Goal: Check status

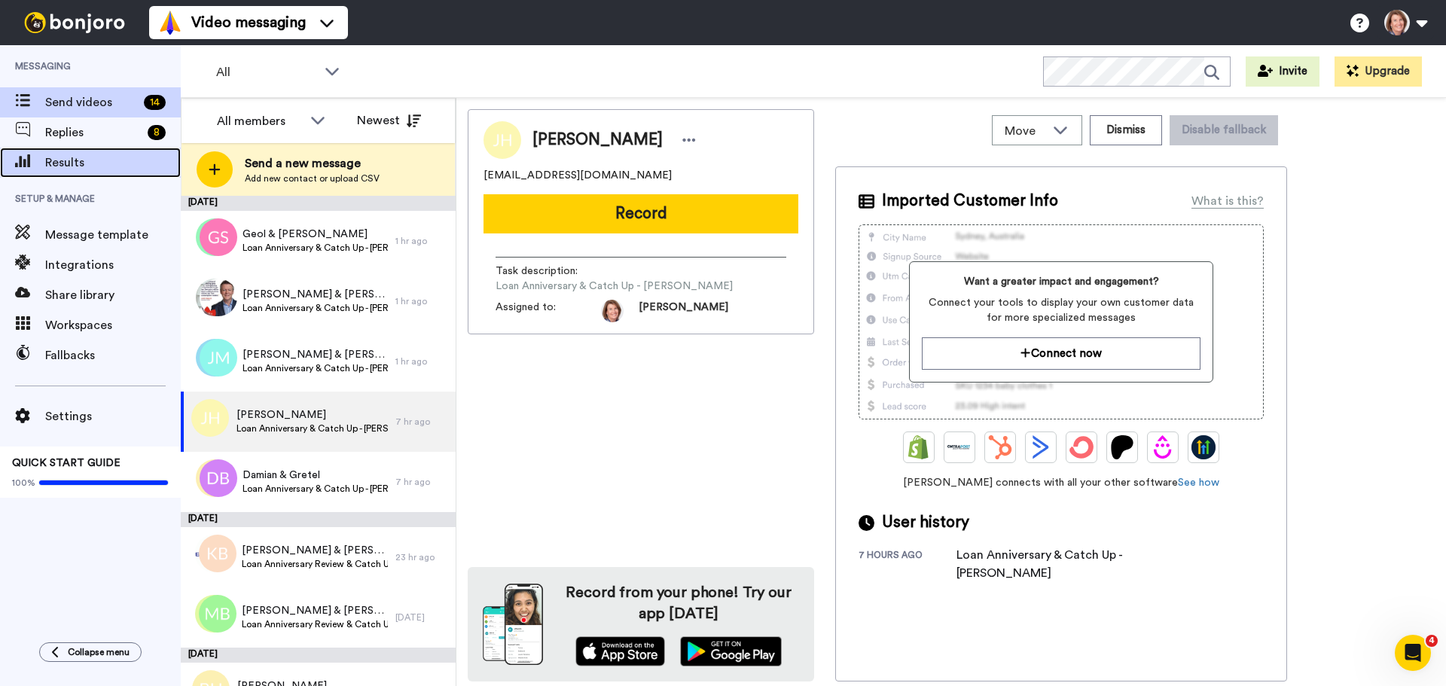
click at [87, 159] on span "Results" at bounding box center [113, 163] width 136 height 18
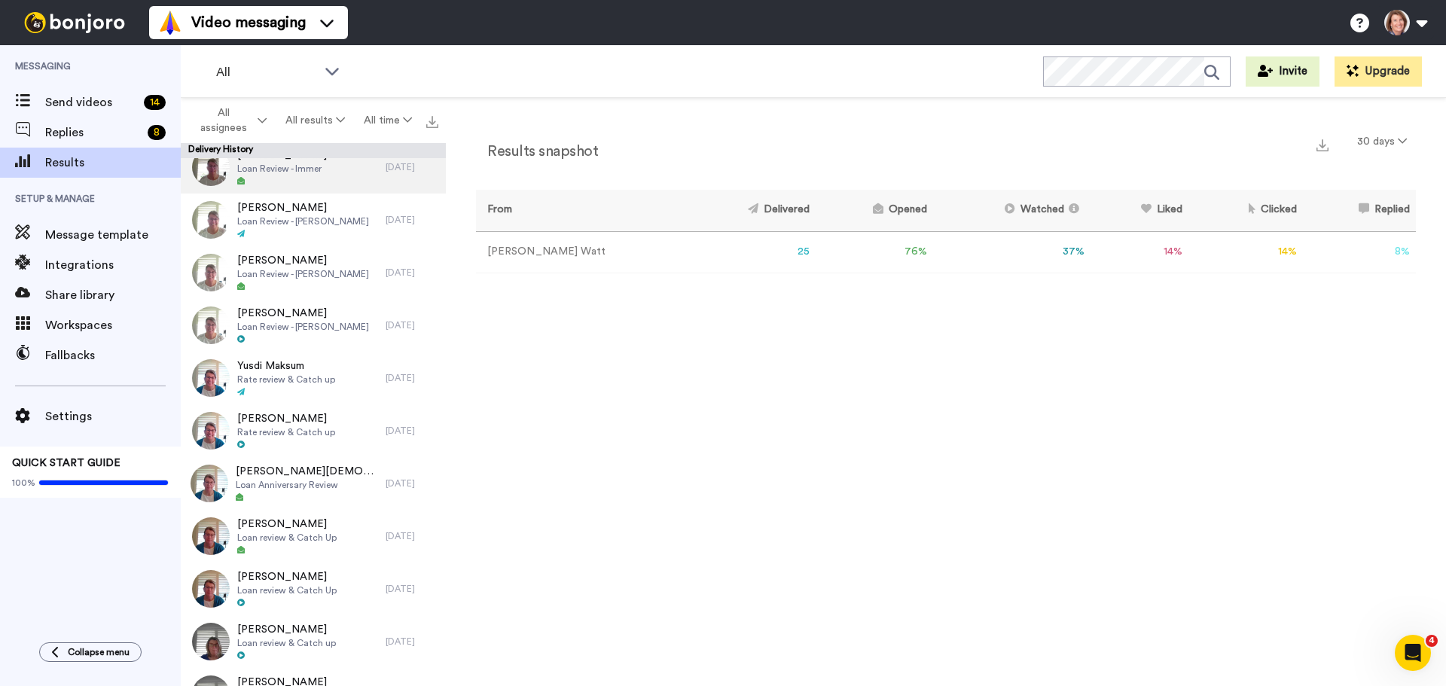
scroll to position [527, 0]
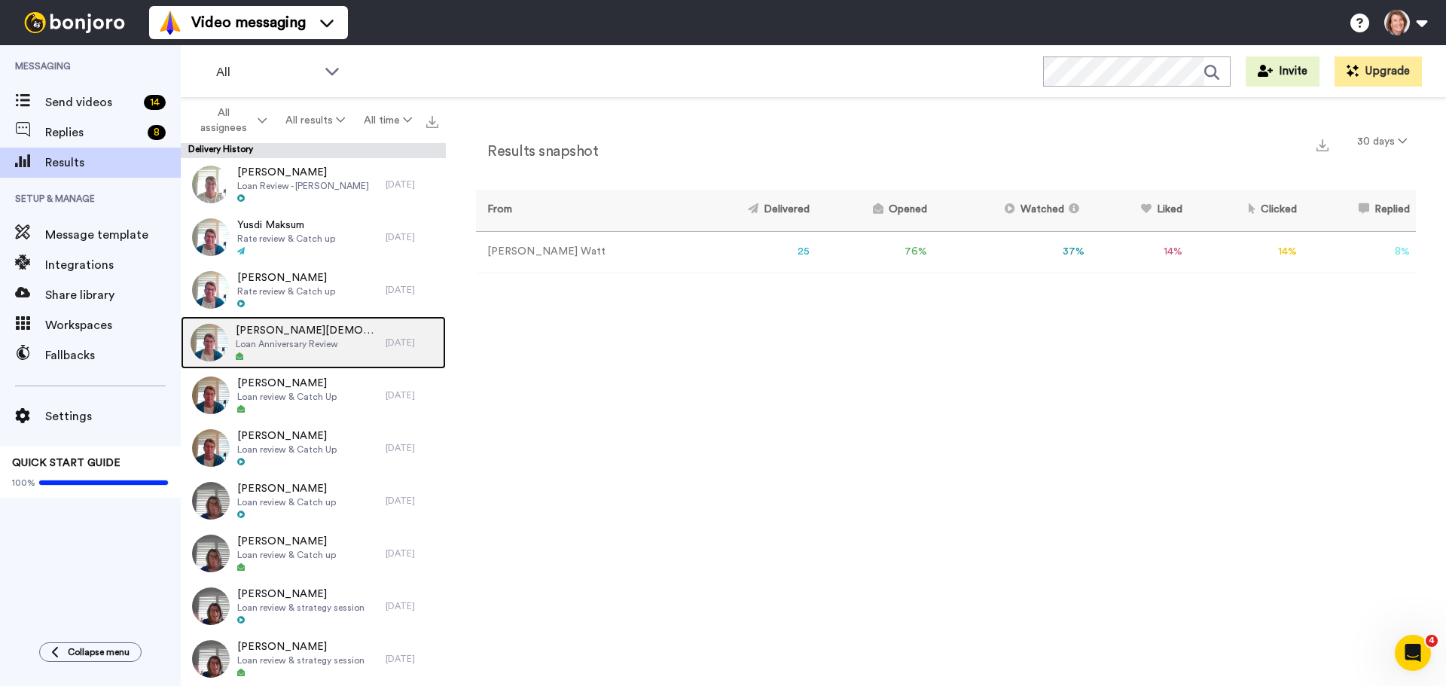
click at [335, 350] on div "Rick Males Loan Anniversary Review" at bounding box center [307, 342] width 142 height 39
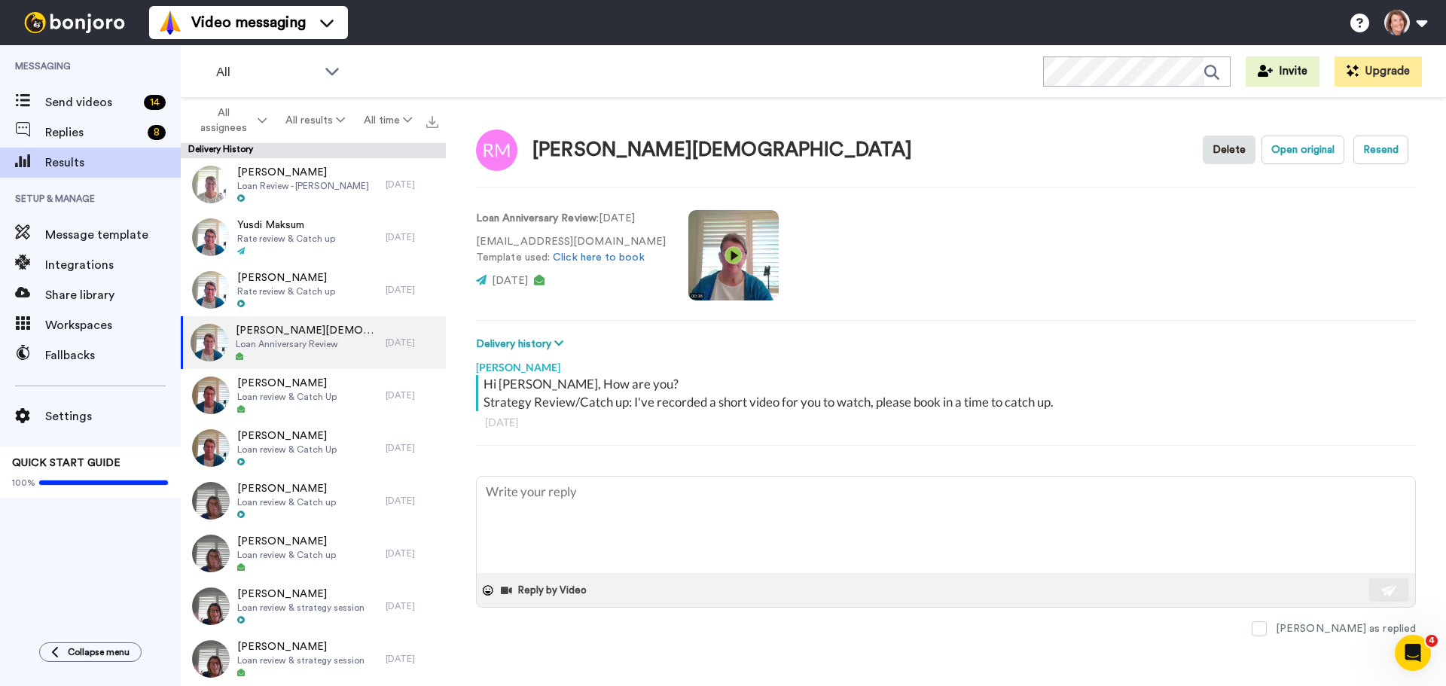
type textarea "x"
